Goal: Transaction & Acquisition: Purchase product/service

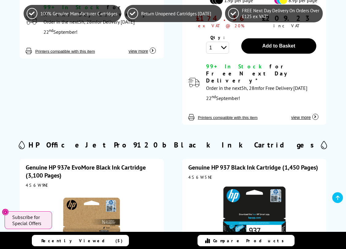
scroll to position [383, 0]
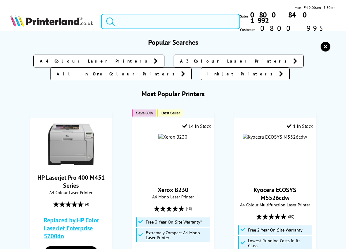
click at [163, 16] on input "search" at bounding box center [170, 21] width 139 height 15
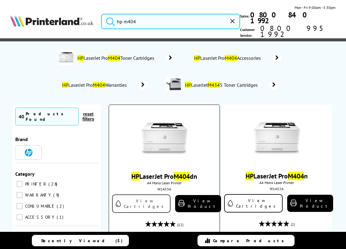
type input "hp m404"
click at [140, 194] on link "View Cartridges" at bounding box center [141, 203] width 59 height 18
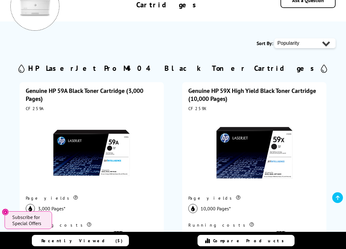
scroll to position [127, 0]
